Goal: Task Accomplishment & Management: Complete application form

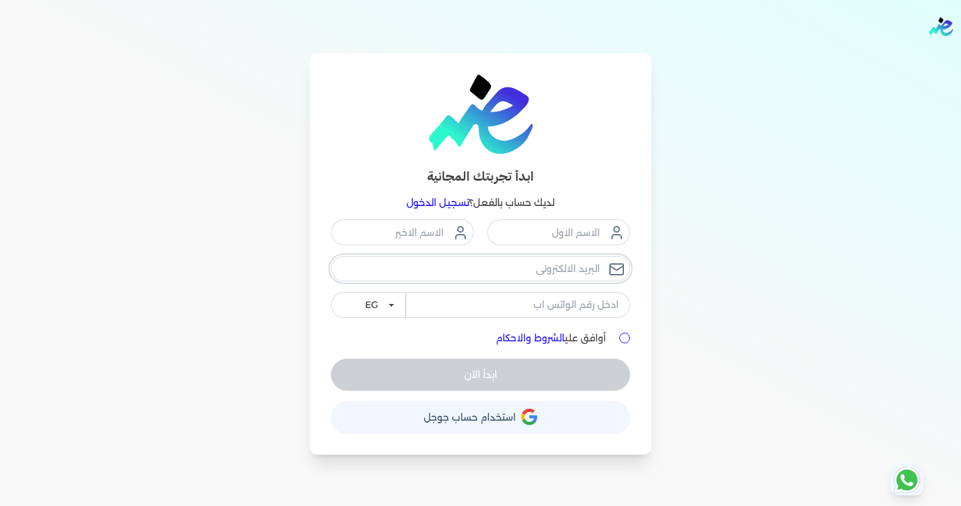
click at [553, 270] on input "email" at bounding box center [480, 268] width 299 height 25
type input "[EMAIL_ADDRESS][DOMAIN_NAME]"
type input "٠"
type input "01000538707"
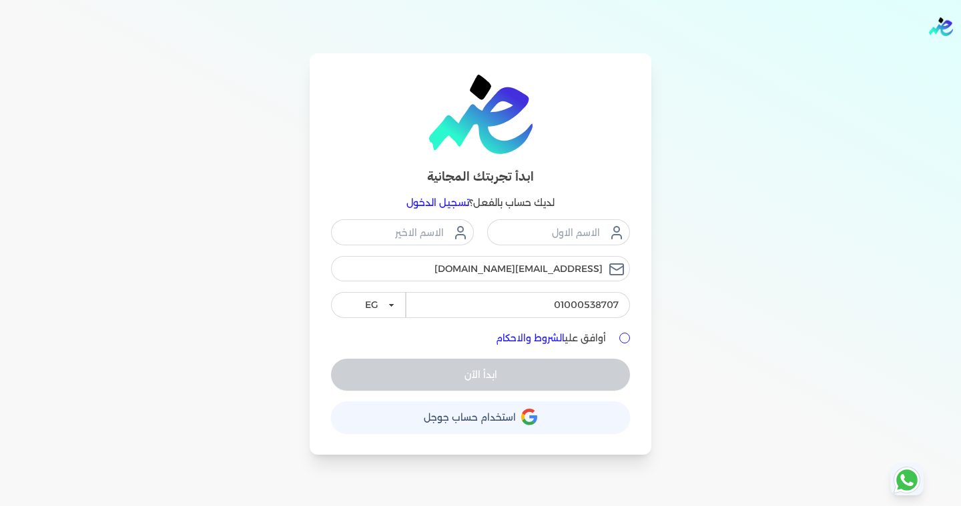
click at [639, 408] on div "ابدأ تجربتك المجانية لديك حساب بالفعل؟ تسجيل الدخول ramylegend@gmail.com 010005…" at bounding box center [481, 254] width 342 height 402
click at [626, 334] on input "أوافق علي الشروط والاحكام" at bounding box center [624, 338] width 11 height 11
checkbox input "true"
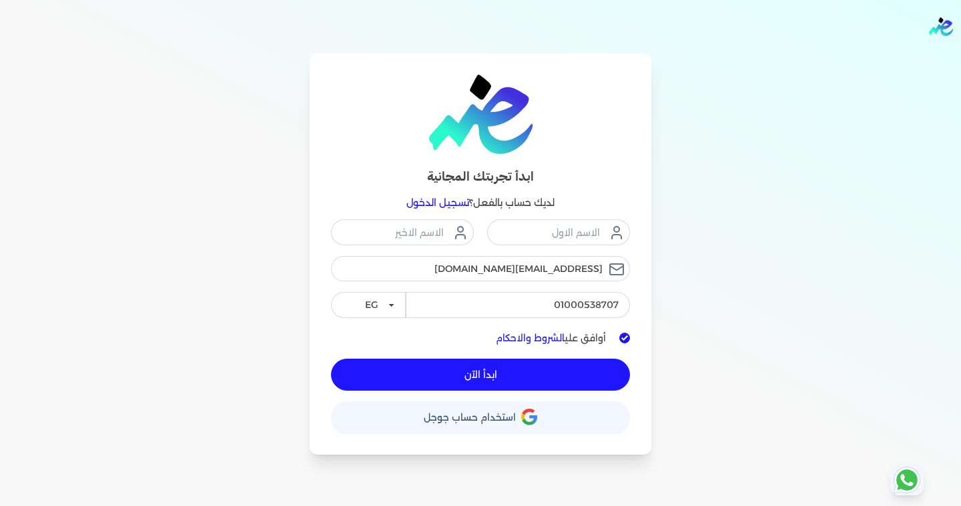
click at [597, 363] on button "ابدأ الآن" at bounding box center [480, 375] width 299 height 32
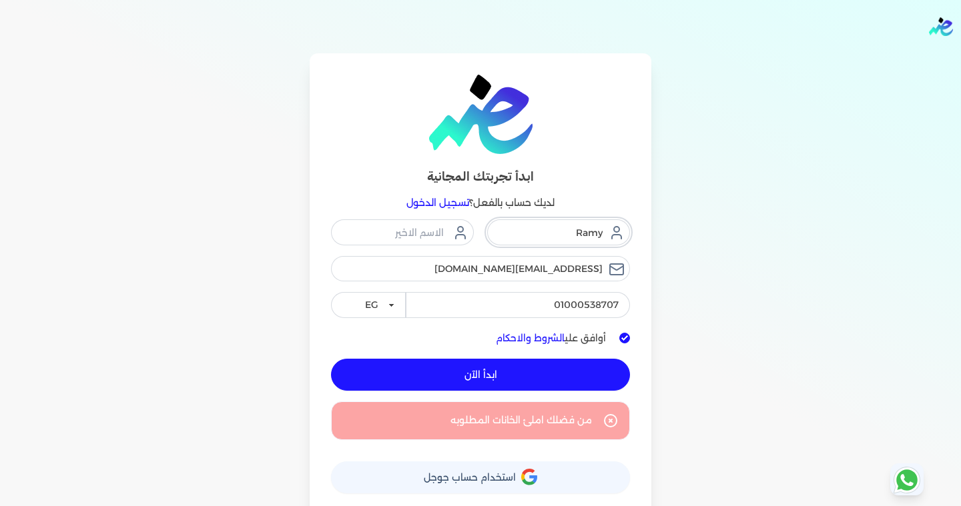
type input "Ramy"
type input "Mohamed"
click at [485, 366] on button "ابدأ الآن" at bounding box center [480, 375] width 299 height 32
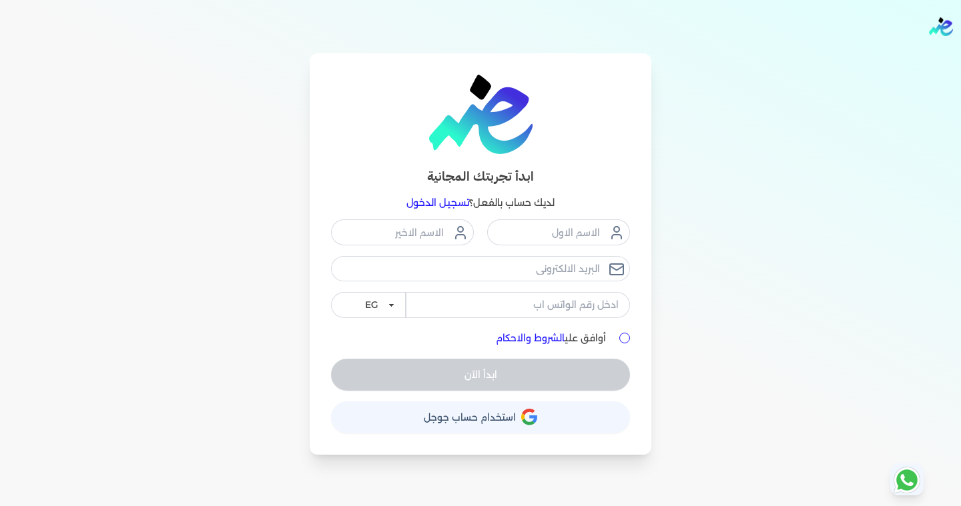
click at [428, 204] on link "تسجيل الدخول" at bounding box center [437, 203] width 63 height 12
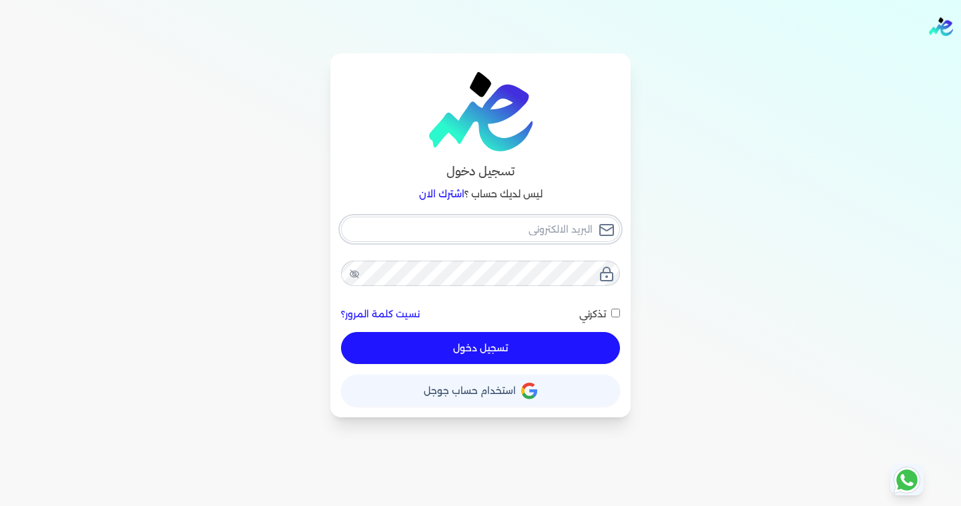
click at [445, 231] on input "email" at bounding box center [480, 229] width 279 height 25
type input "r"
checkbox input "false"
type input "ra"
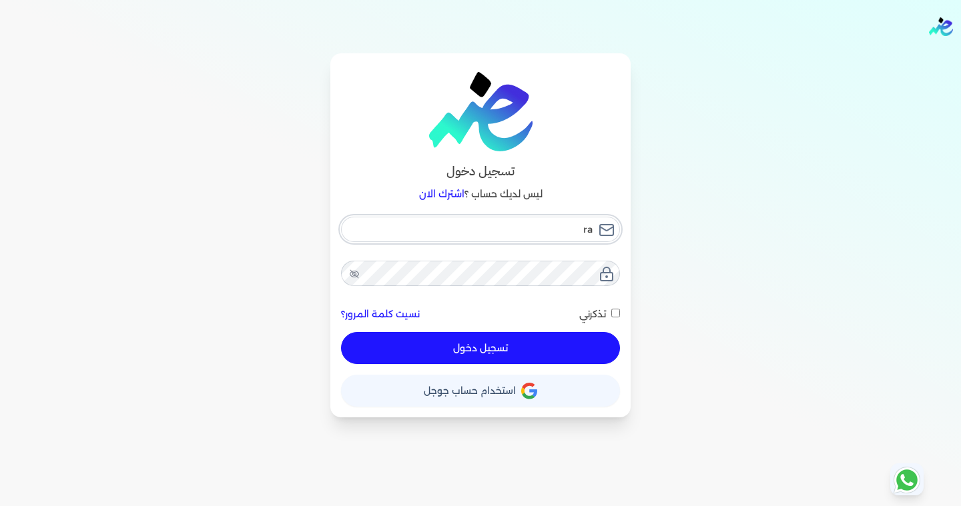
checkbox input "false"
type input "ram"
checkbox input "false"
type input "ramy"
checkbox input "false"
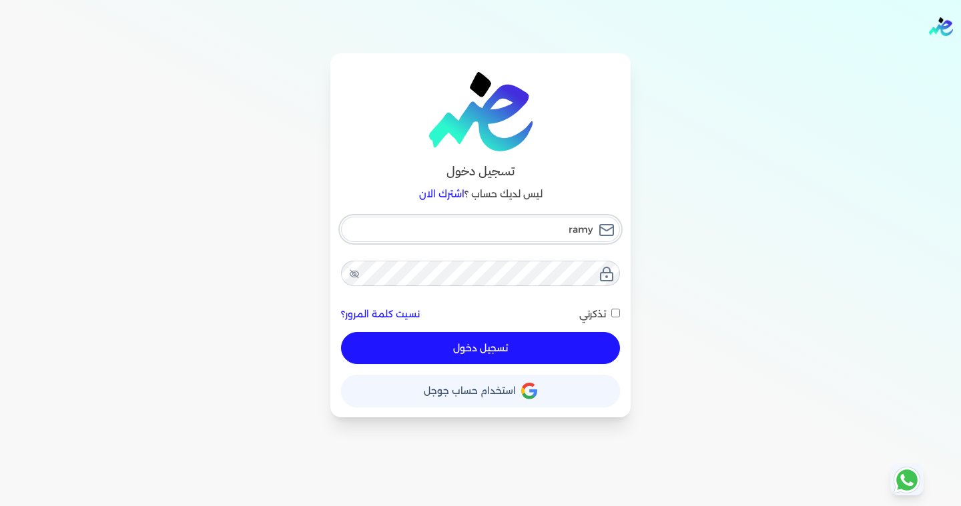
type input "ramyl"
checkbox input "false"
type input "ramyle"
checkbox input "false"
type input "ramyleg"
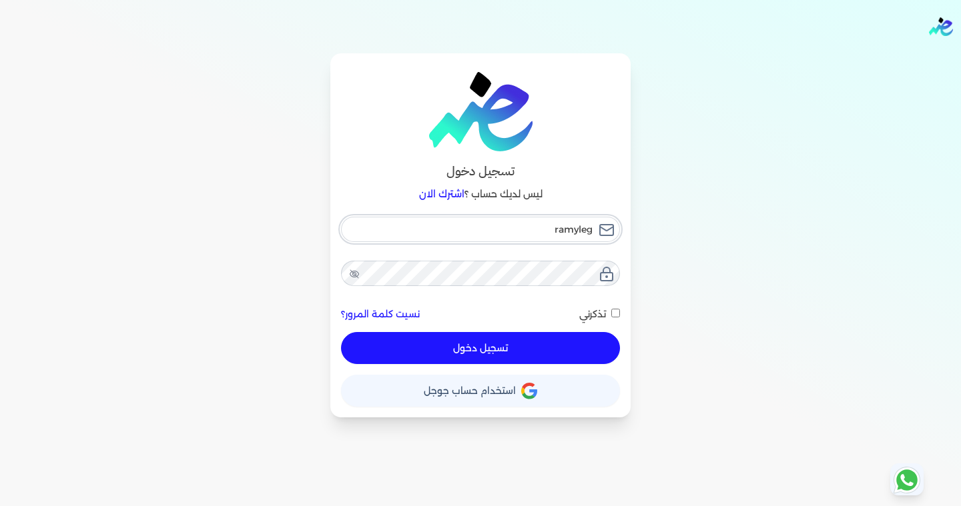
checkbox input "false"
type input "ramylege"
checkbox input "false"
type input "ramylegen"
checkbox input "false"
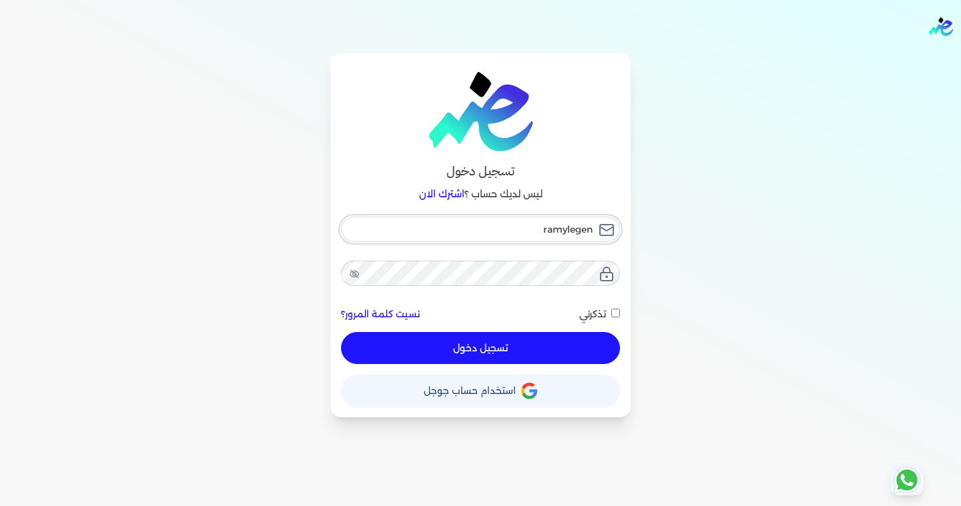
type input "ramylegend"
checkbox input "false"
type input "ramylegendA"
checkbox input "false"
type input "ramylegend"
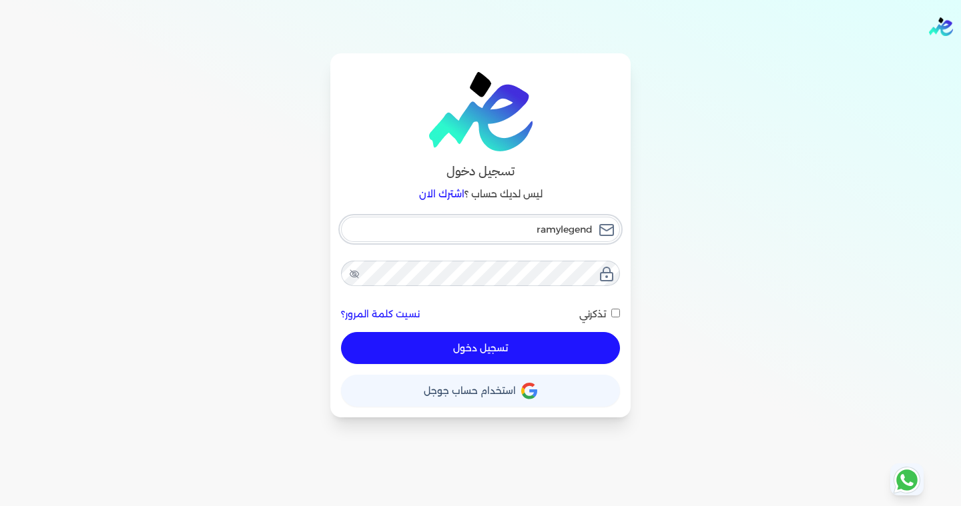
checkbox input "false"
type input "ramylegend@"
checkbox input "false"
type input "ramylegend@g"
checkbox input "false"
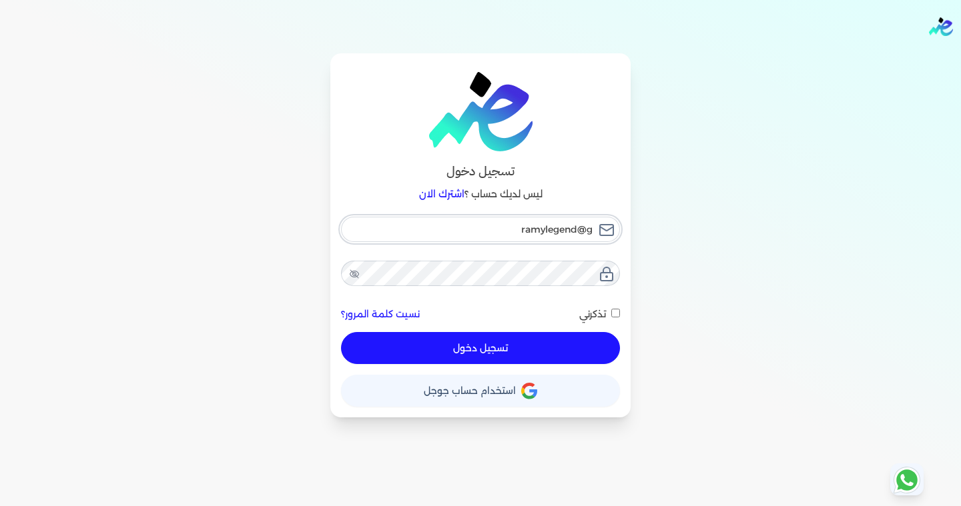
type input "ramylegend@gm"
checkbox input "false"
type input "ramylegend@gma"
checkbox input "false"
type input "ramylegend@gmai"
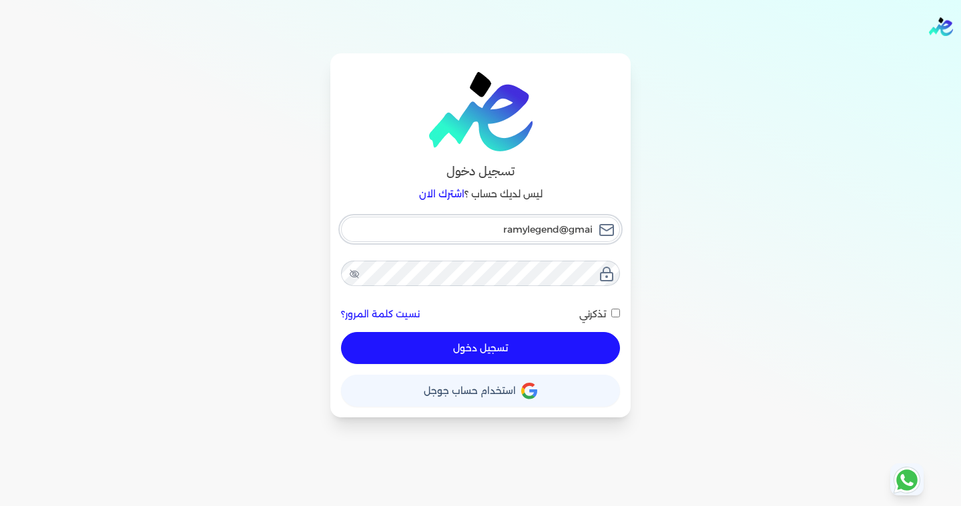
checkbox input "false"
type input "[EMAIL_ADDRESS]"
checkbox input "false"
type input "[EMAIL_ADDRESS]."
checkbox input "false"
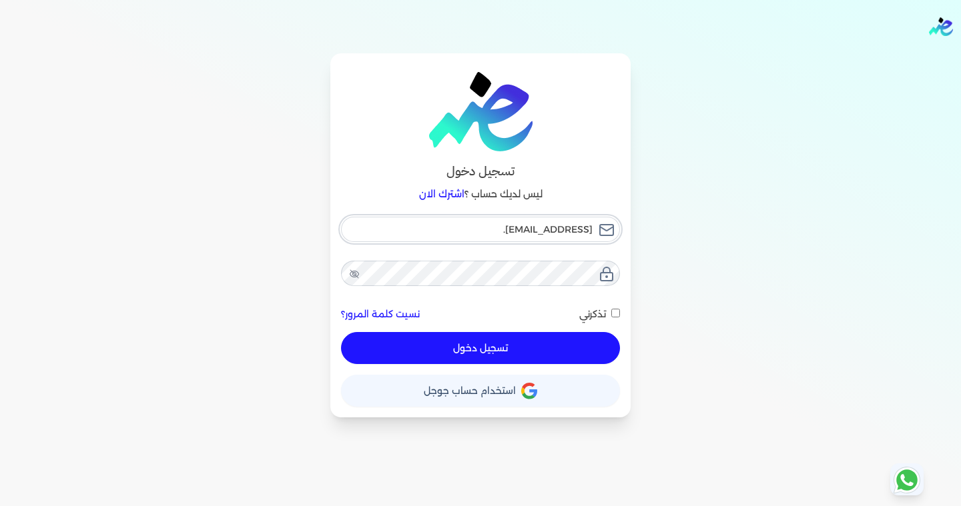
type input "ramylegend@gmail.c"
checkbox input "false"
type input "[EMAIL_ADDRESS][DOMAIN_NAME]"
checkbox input "false"
type input "[EMAIL_ADDRESS][DOMAIN_NAME]"
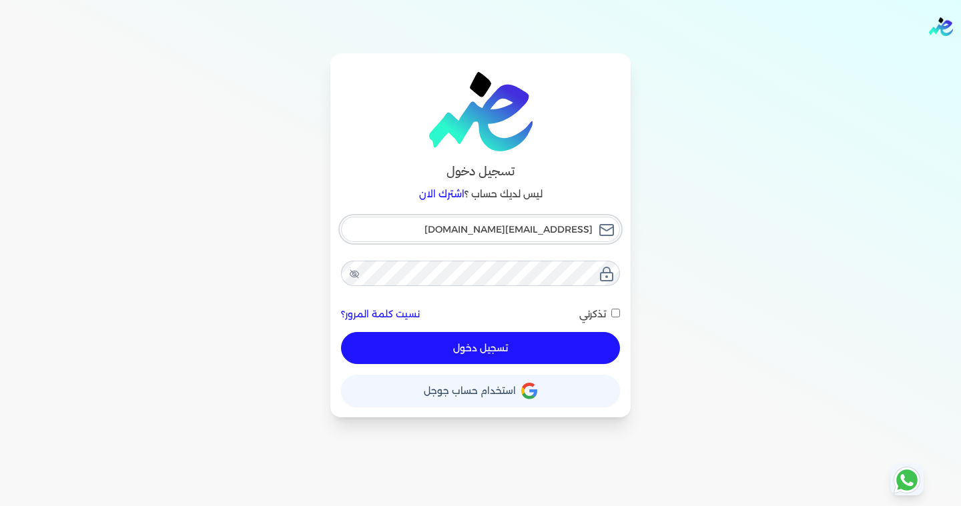
checkbox input "false"
type input "[EMAIL_ADDRESS][DOMAIN_NAME]"
click at [435, 353] on button "تسجيل دخول" at bounding box center [480, 348] width 279 height 32
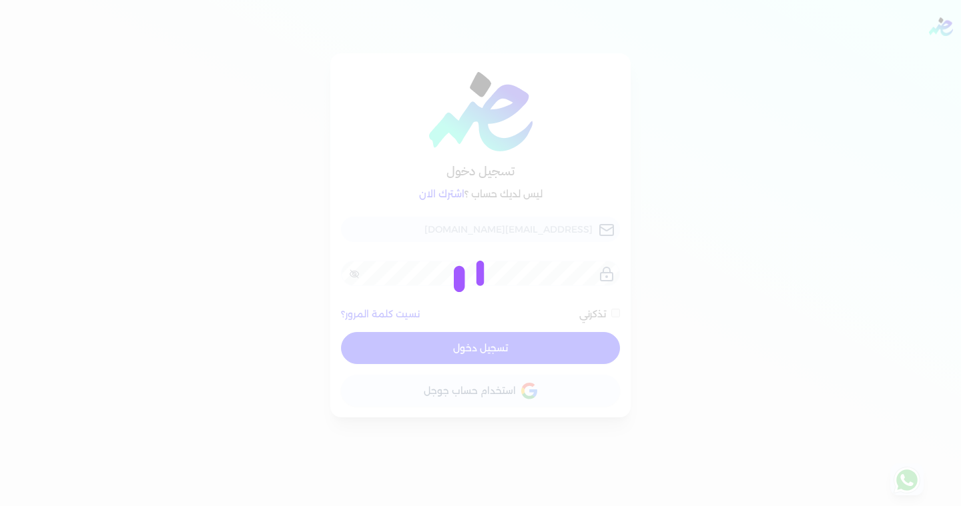
checkbox input "false"
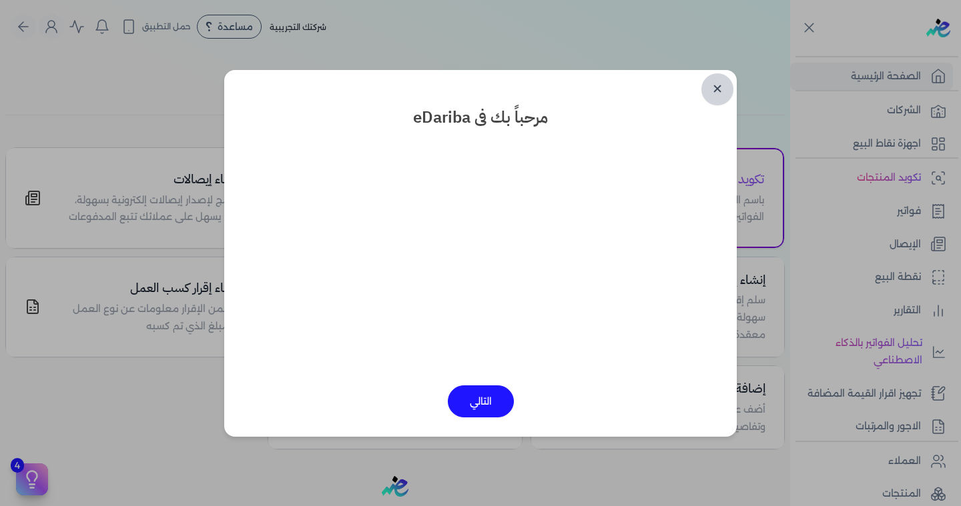
click at [718, 89] on link "✕" at bounding box center [717, 89] width 32 height 32
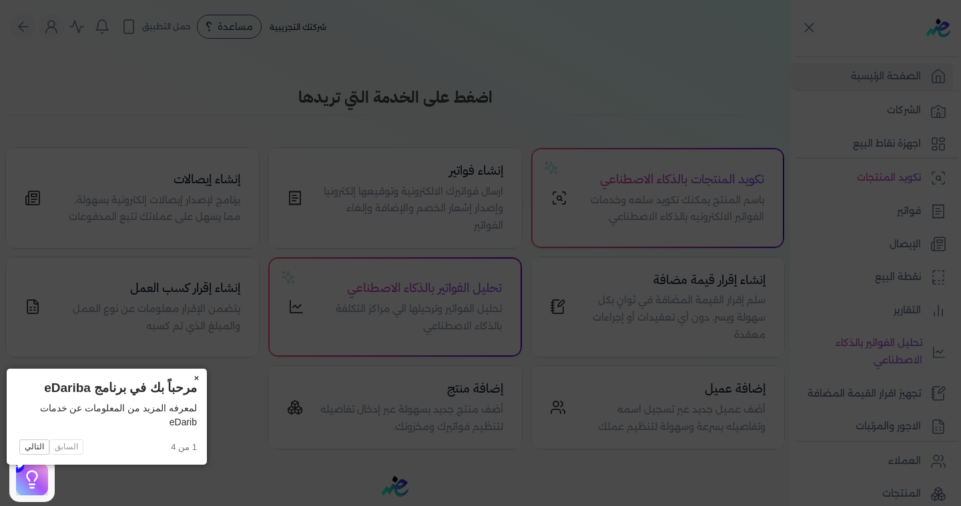
click at [186, 374] on button "×" at bounding box center [196, 378] width 21 height 19
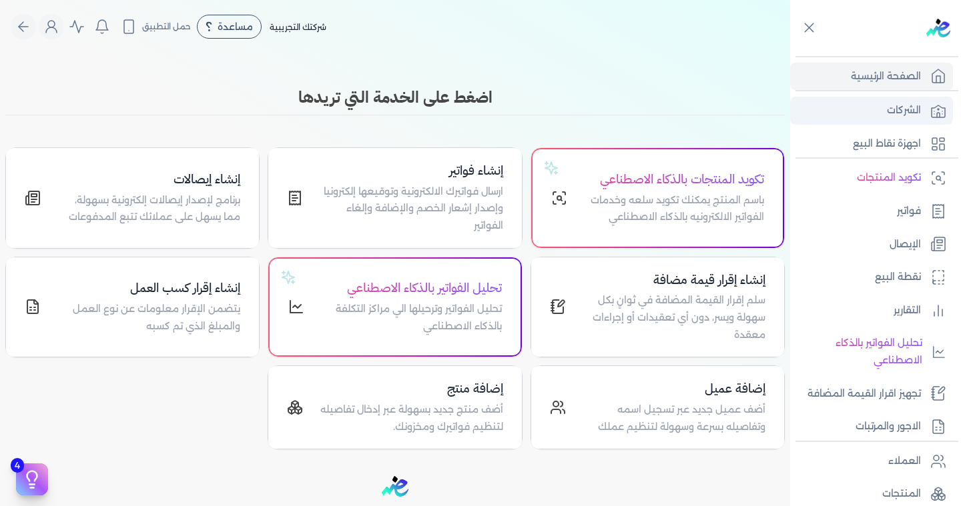
click at [879, 111] on link "الشركات" at bounding box center [871, 111] width 163 height 28
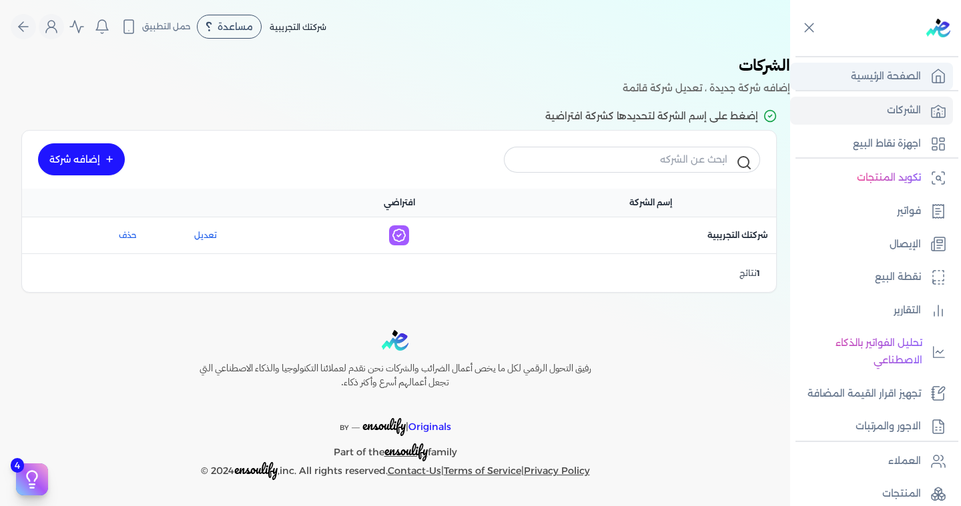
click at [914, 75] on p "الصفحة الرئيسية" at bounding box center [886, 76] width 70 height 17
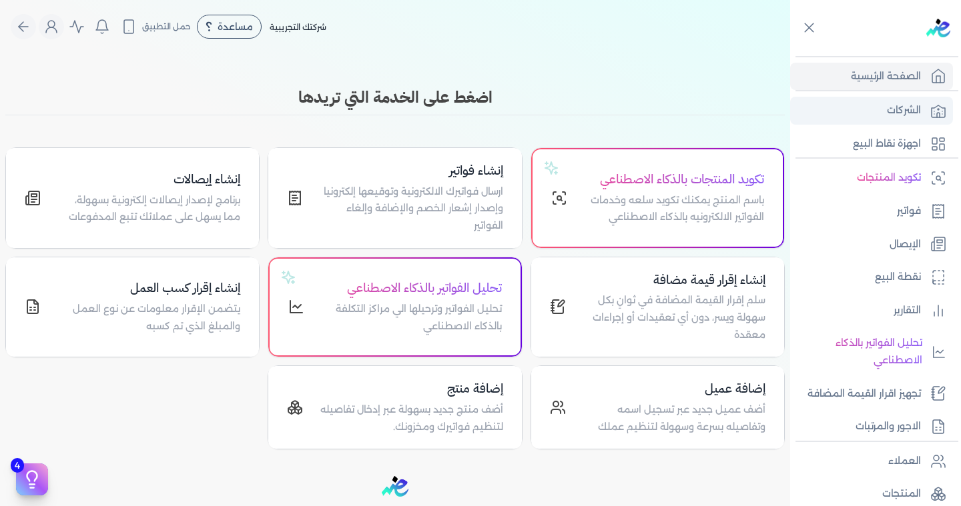
click at [908, 113] on p "الشركات" at bounding box center [904, 110] width 34 height 17
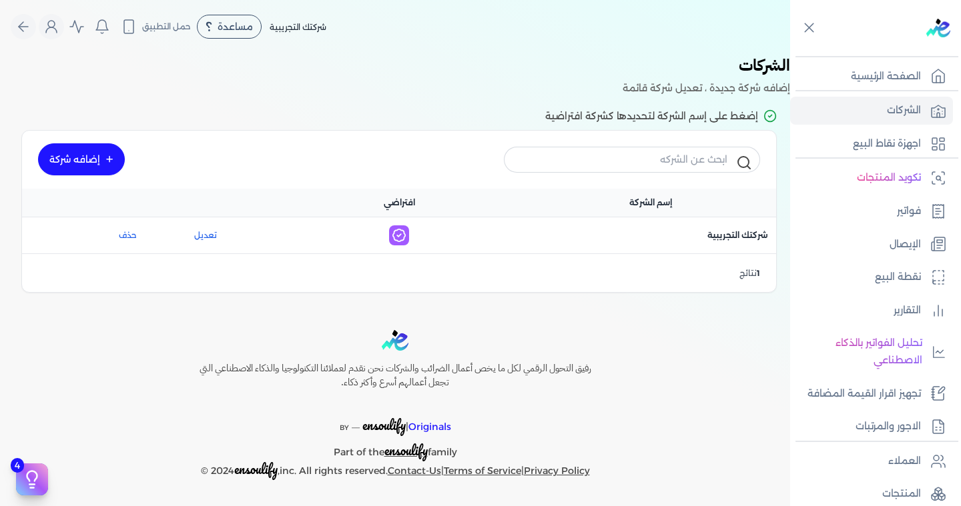
click at [404, 233] on icon at bounding box center [399, 235] width 12 height 12
click at [111, 153] on link "إضافه شركة" at bounding box center [81, 159] width 87 height 32
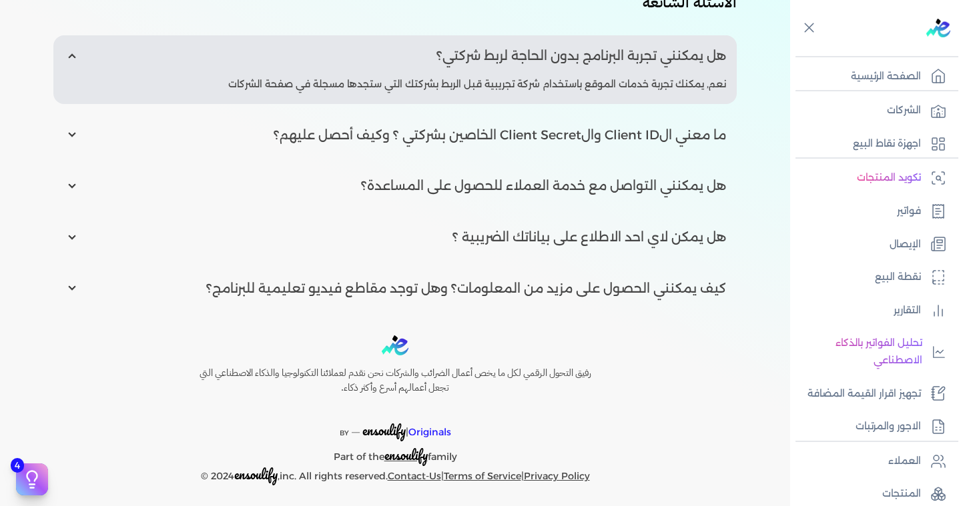
scroll to position [523, 0]
click at [71, 179] on input "radio" at bounding box center [394, 186] width 683 height 41
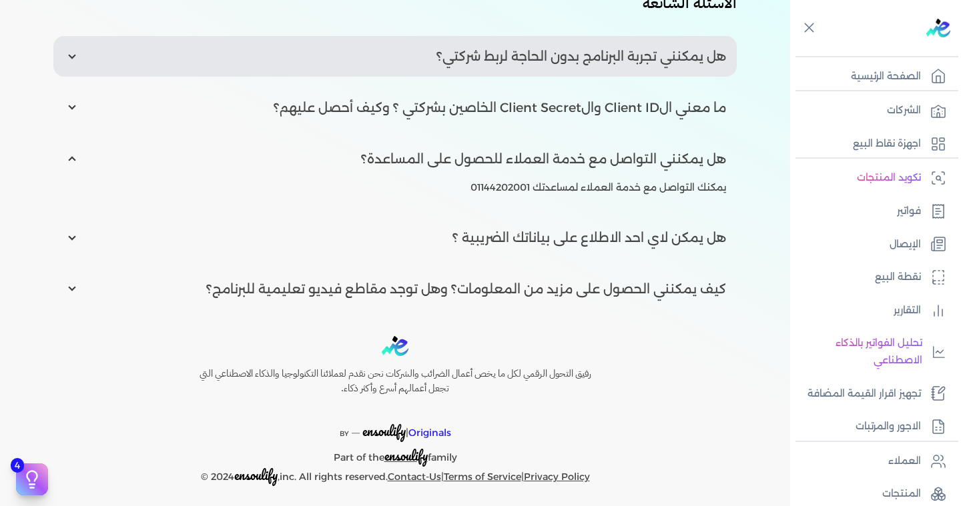
scroll to position [518, 0]
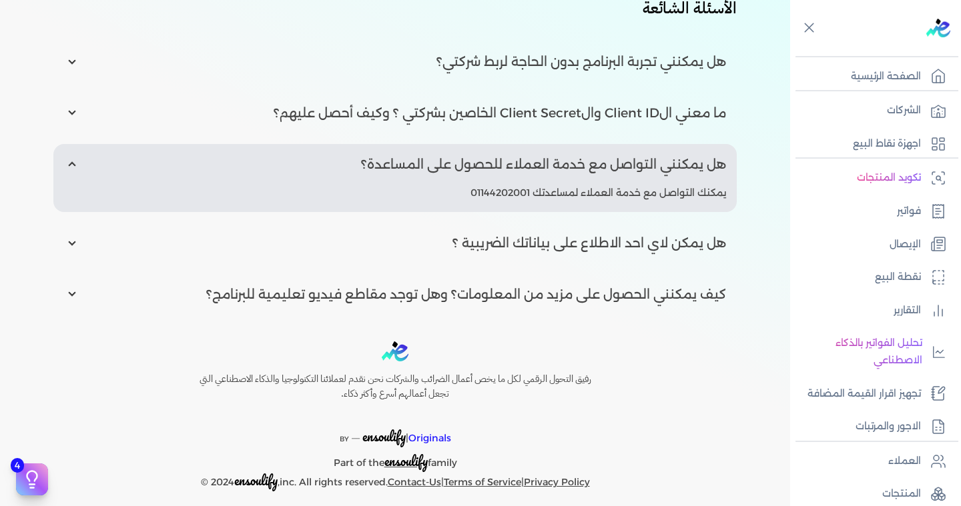
click at [71, 178] on input "radio" at bounding box center [394, 164] width 683 height 41
radio input "false"
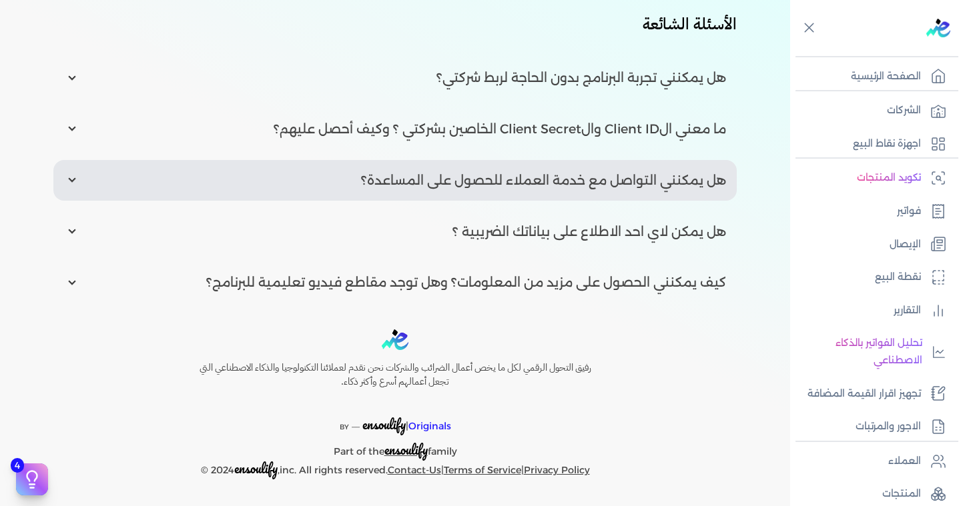
scroll to position [496, 0]
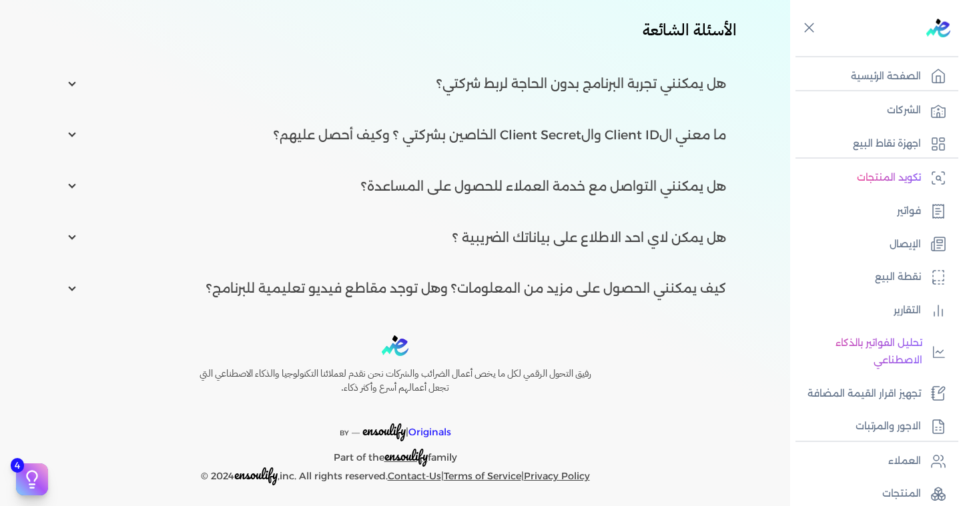
click at [74, 238] on input "radio" at bounding box center [394, 238] width 683 height 41
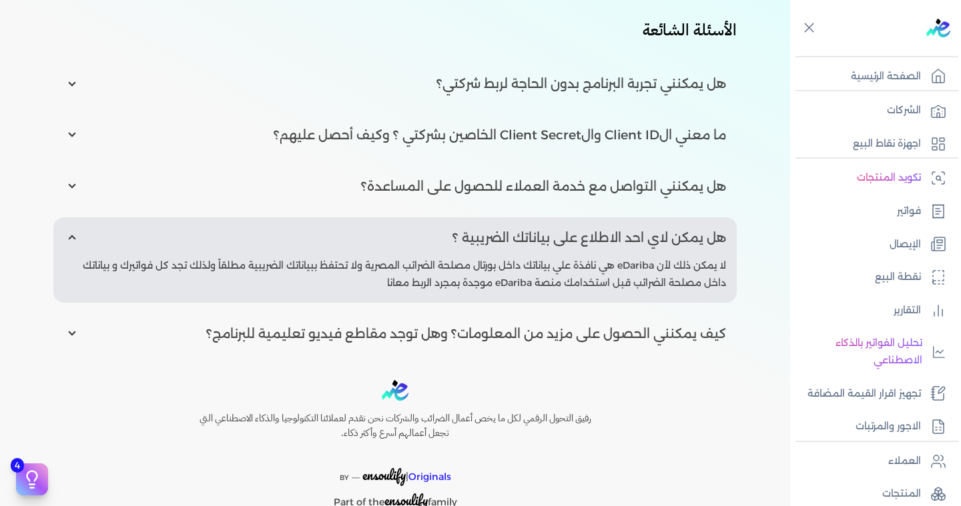
click at [74, 238] on input "radio" at bounding box center [394, 238] width 683 height 41
radio input "false"
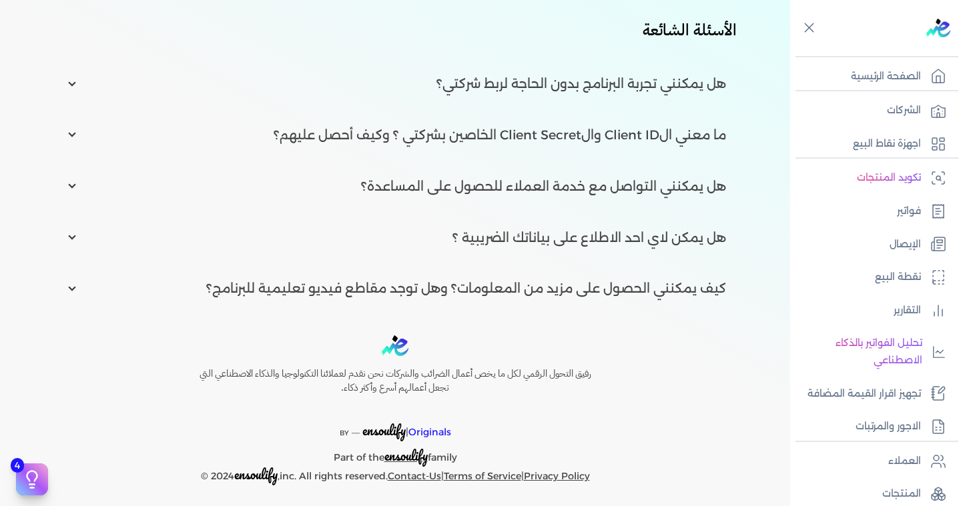
click at [77, 283] on input "radio" at bounding box center [394, 288] width 683 height 41
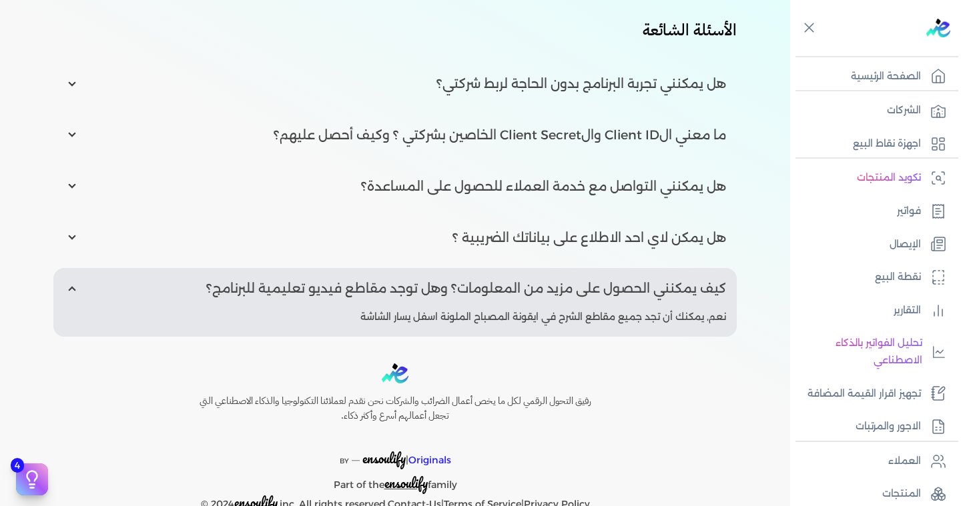
click at [77, 283] on input "radio" at bounding box center [394, 288] width 683 height 41
radio input "false"
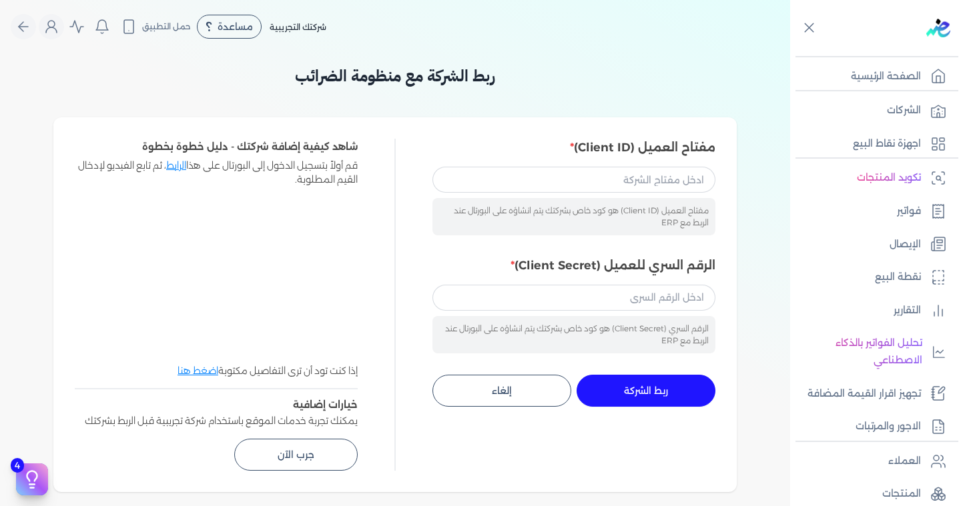
scroll to position [0, 0]
click at [84, 27] on icon "Global" at bounding box center [77, 27] width 16 height 16
click at [56, 27] on icon "Global" at bounding box center [51, 27] width 16 height 16
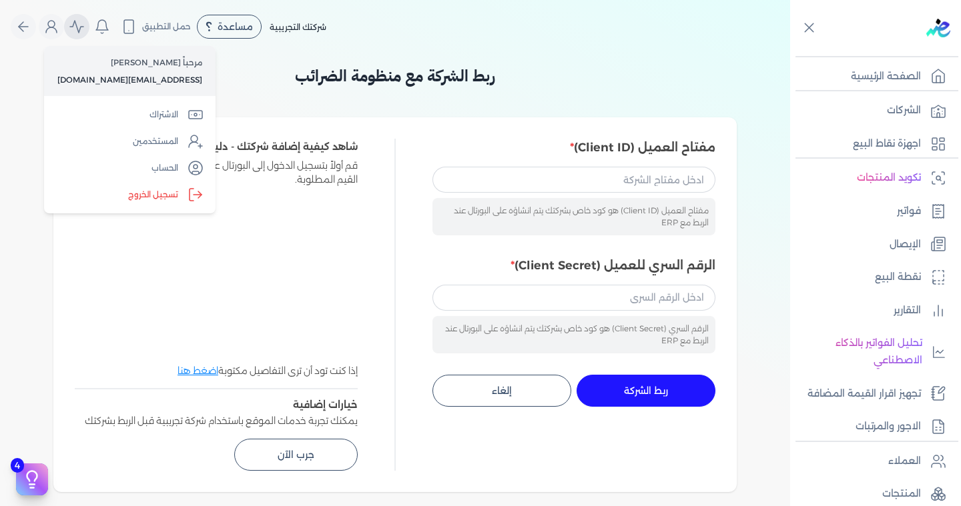
click at [85, 24] on icon "Global" at bounding box center [77, 27] width 16 height 16
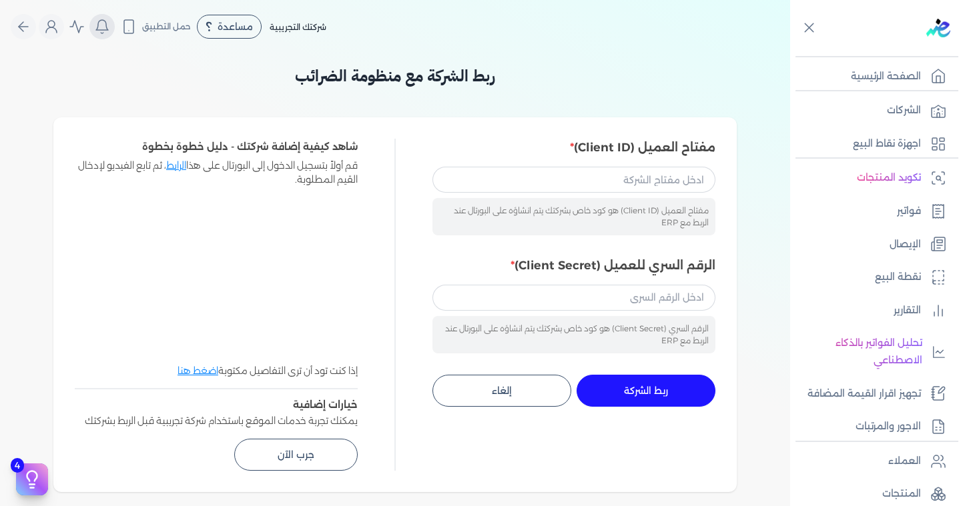
click at [110, 29] on icon "Global" at bounding box center [102, 27] width 16 height 16
click at [85, 27] on icon "Global" at bounding box center [77, 27] width 16 height 16
click at [529, 180] on input "مفتاح العميل (Client ID)" at bounding box center [573, 179] width 283 height 25
paste input "f21c2809-2304-464a-ab4a-5d2d61a84afb"
type input "f21c2809-2304-464a-ab4a-5d2d61a84afb"
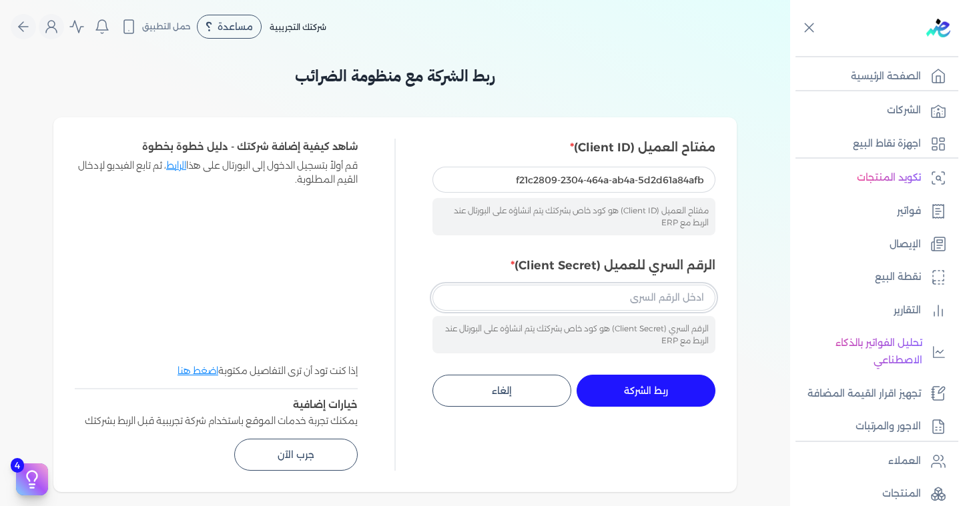
click at [548, 302] on input "الرقم السري للعميل (Client Secret)" at bounding box center [573, 297] width 283 height 25
paste input "4b8101a4-3d85-4c0a-bf5a-739e68312043"
type input "4b8101a4-3d85-4c0a-bf5a-739e68312043"
click at [623, 388] on button "ربط الشركة جاري التنفيذ" at bounding box center [646, 391] width 139 height 32
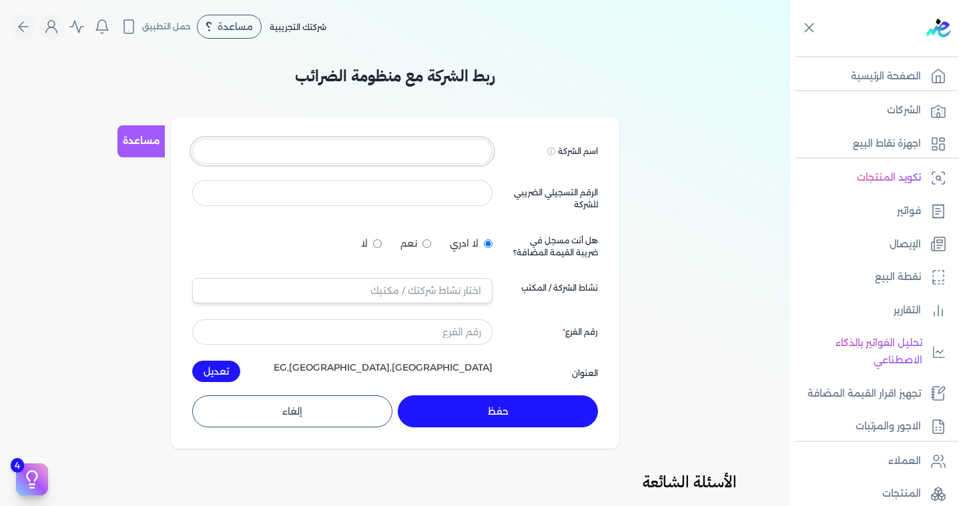
click at [478, 147] on input at bounding box center [342, 151] width 300 height 25
type input "n"
type input "رويال باك"
click at [464, 188] on input at bounding box center [342, 192] width 300 height 25
type input "٤"
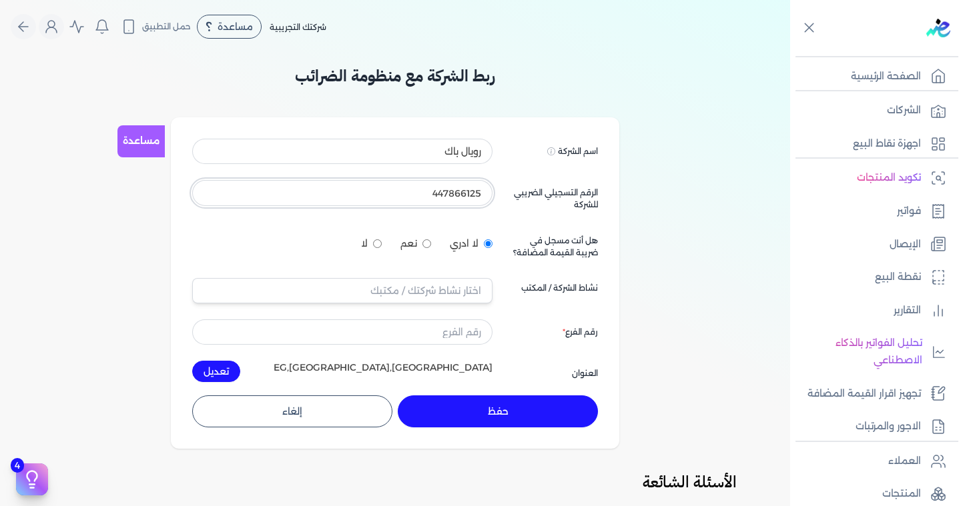
type input "447866125"
click at [468, 231] on div "لا ادري نعم لا" at bounding box center [342, 243] width 300 height 31
click at [424, 240] on label "نعم" at bounding box center [415, 244] width 31 height 14
click at [424, 240] on input "نعم" at bounding box center [426, 244] width 9 height 9
radio input "true"
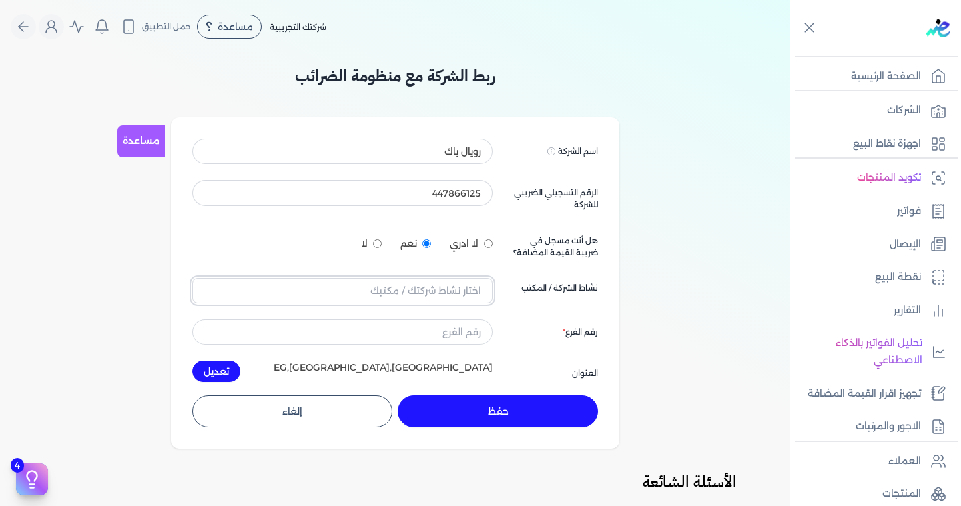
click at [477, 290] on input "text" at bounding box center [342, 290] width 300 height 25
click at [400, 290] on input "text" at bounding box center [342, 290] width 300 height 25
type input "j"
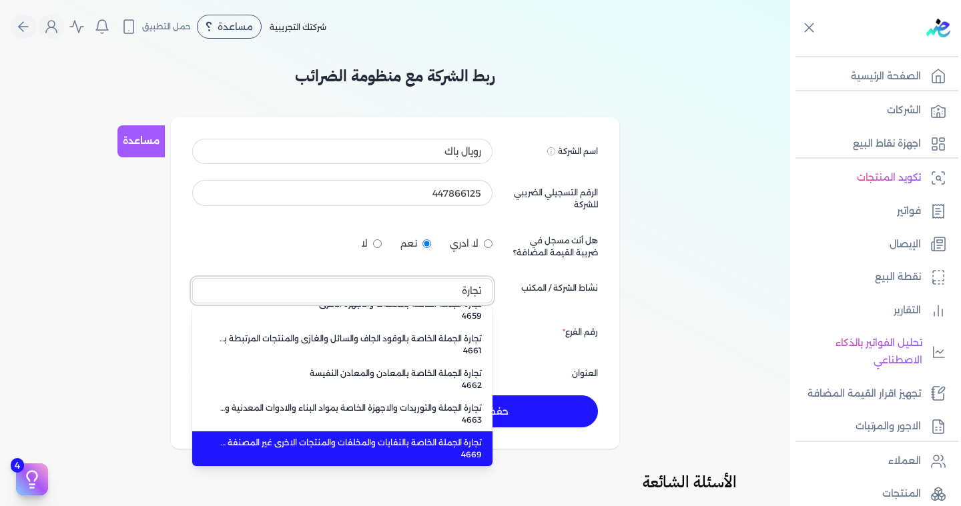
scroll to position [328, 0]
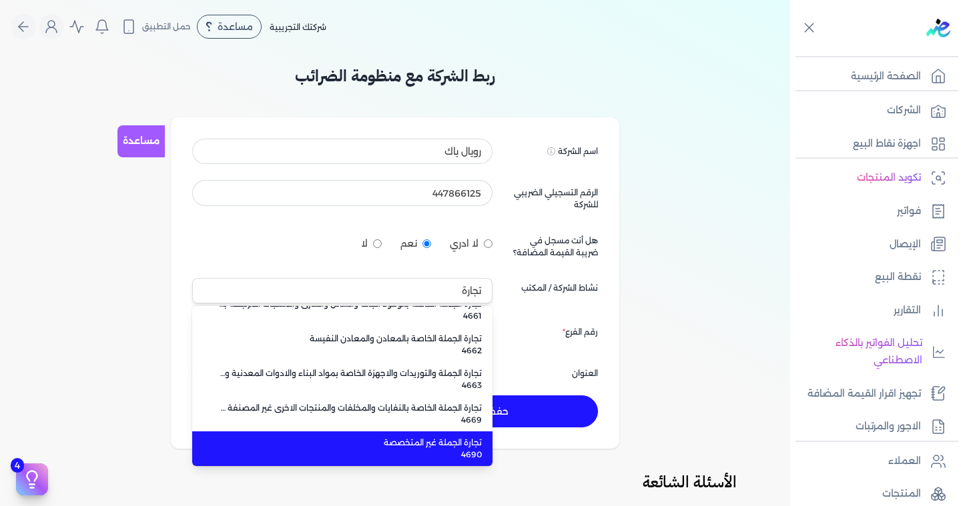
click at [413, 452] on span "4690" at bounding box center [350, 455] width 263 height 12
type input "تجارة الجملة غير المتخصصة 4690"
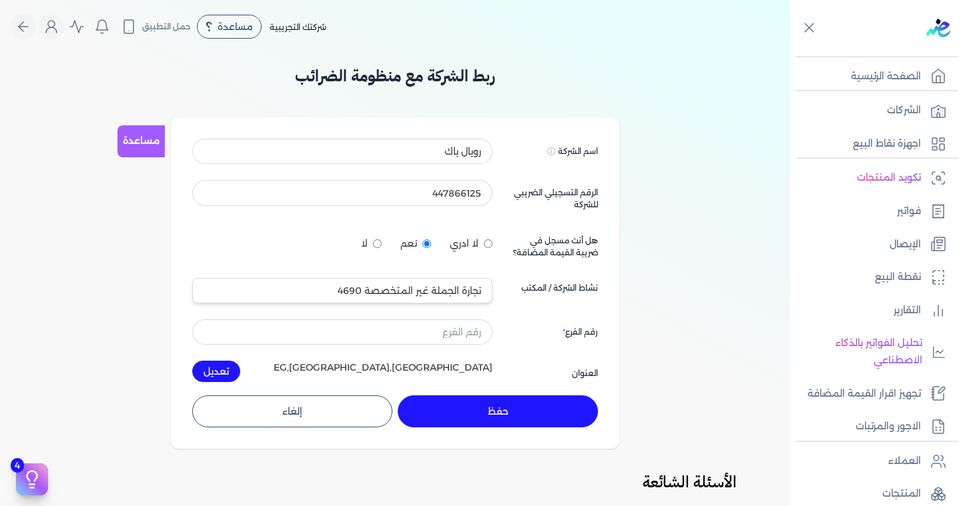
click at [526, 344] on div "رقم الفرع" at bounding box center [552, 332] width 89 height 25
click at [468, 334] on input "text" at bounding box center [342, 332] width 300 height 25
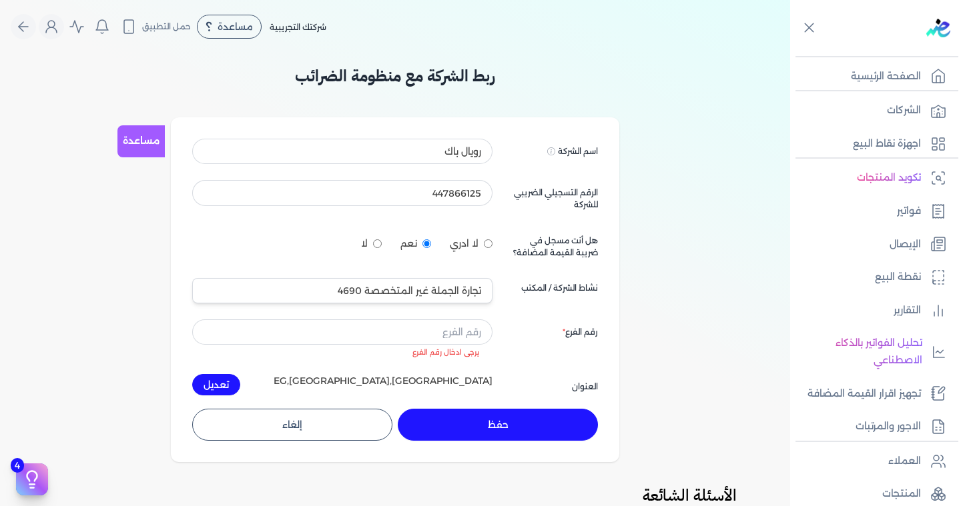
click at [538, 341] on div "رقم الفرع" at bounding box center [552, 339] width 89 height 39
click at [468, 336] on input "text" at bounding box center [342, 332] width 300 height 25
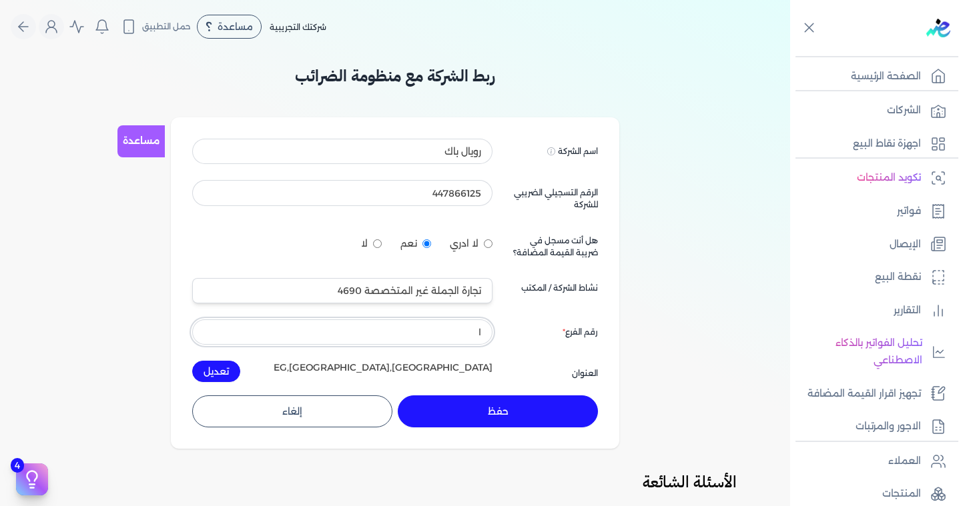
type input "١"
click at [542, 354] on div "اسم الشركة Displayed on public forums, such as Preline رويال باك الرقم التسجيلي…" at bounding box center [395, 261] width 406 height 244
click at [523, 405] on button "حفظ" at bounding box center [498, 412] width 200 height 32
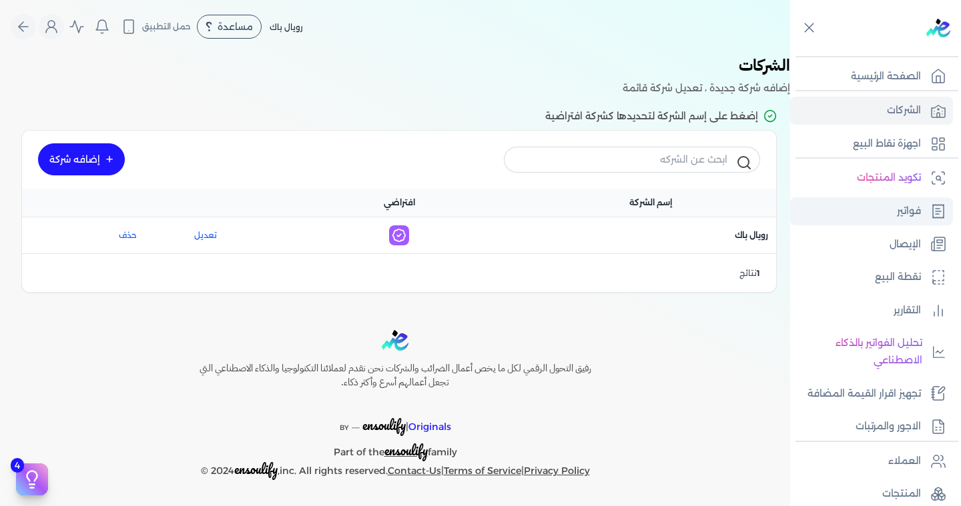
click at [924, 208] on link "فواتير" at bounding box center [871, 212] width 163 height 28
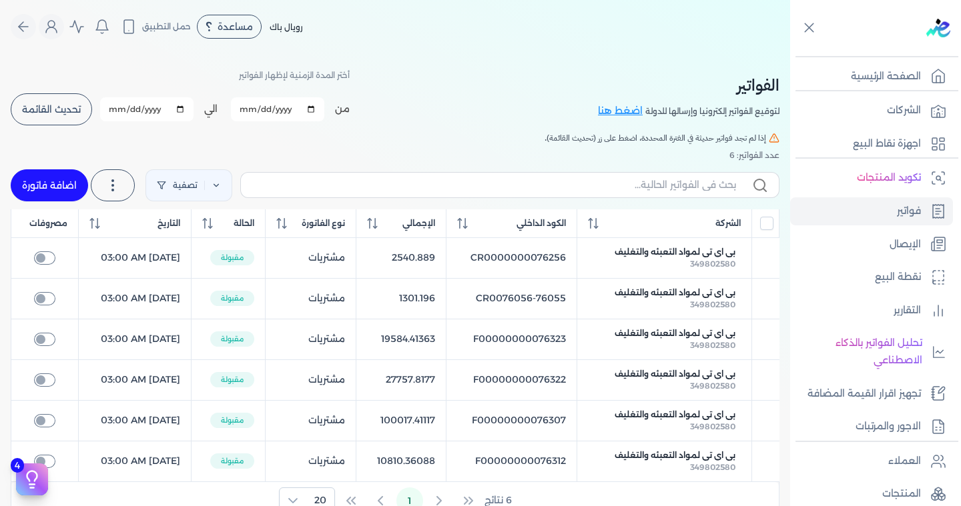
click at [76, 189] on link "اضافة فاتورة" at bounding box center [49, 185] width 77 height 32
select select "EGP"
select select "B"
select select "EGS"
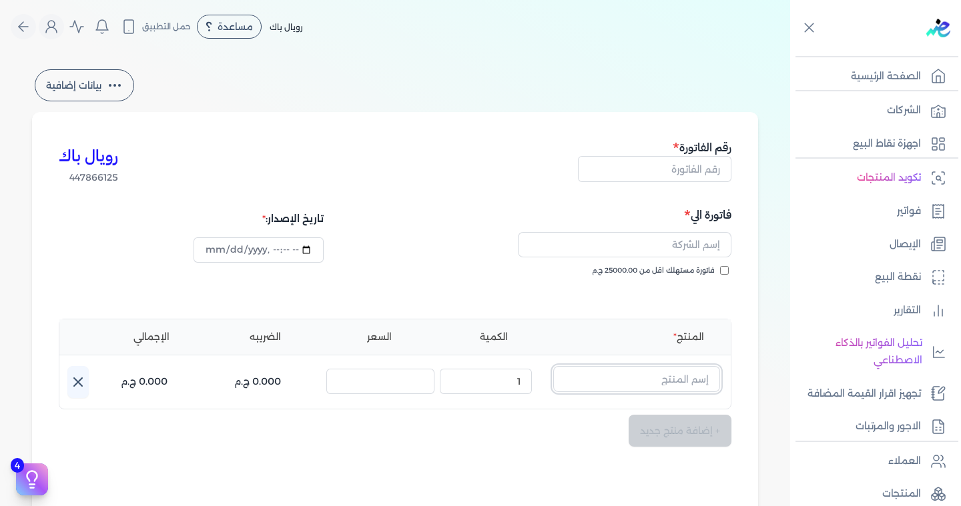
click at [645, 378] on input "text" at bounding box center [636, 378] width 167 height 25
click at [573, 290] on div "فاتورة مستهلك اقل من 25000.00 ج.م" at bounding box center [565, 284] width 327 height 37
type input "[DATE]T10:12:54"
